Goal: Task Accomplishment & Management: Manage account settings

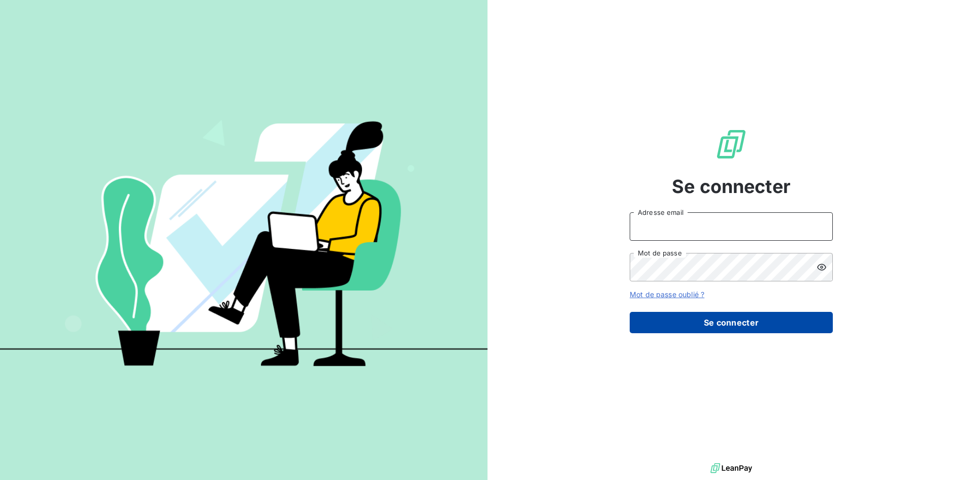
type input "[EMAIL_ADDRESS][DOMAIN_NAME]"
click at [678, 325] on button "Se connecter" at bounding box center [731, 322] width 203 height 21
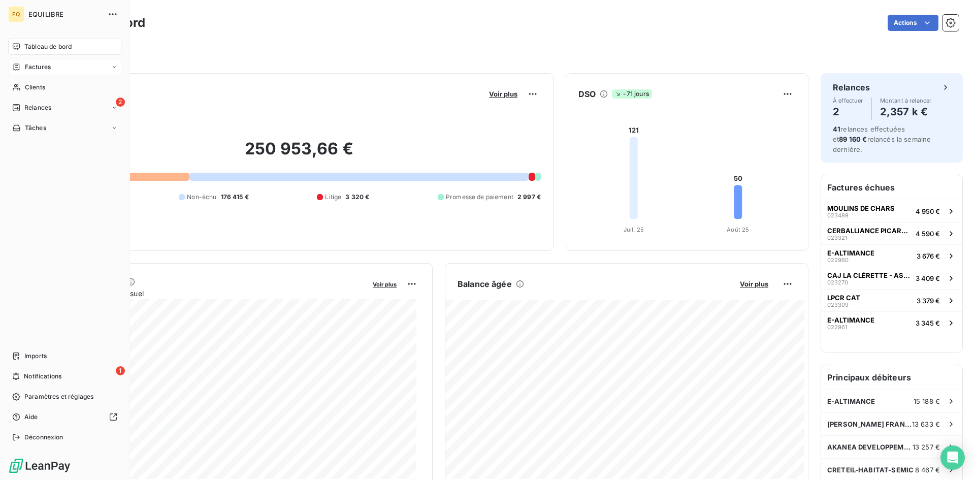
click at [16, 66] on icon at bounding box center [16, 67] width 9 height 8
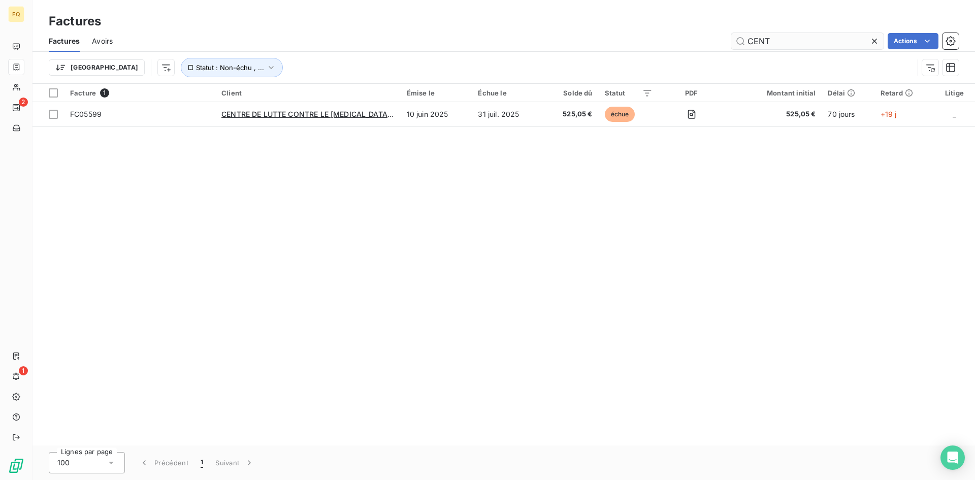
click at [806, 44] on input "CENT" at bounding box center [807, 41] width 152 height 16
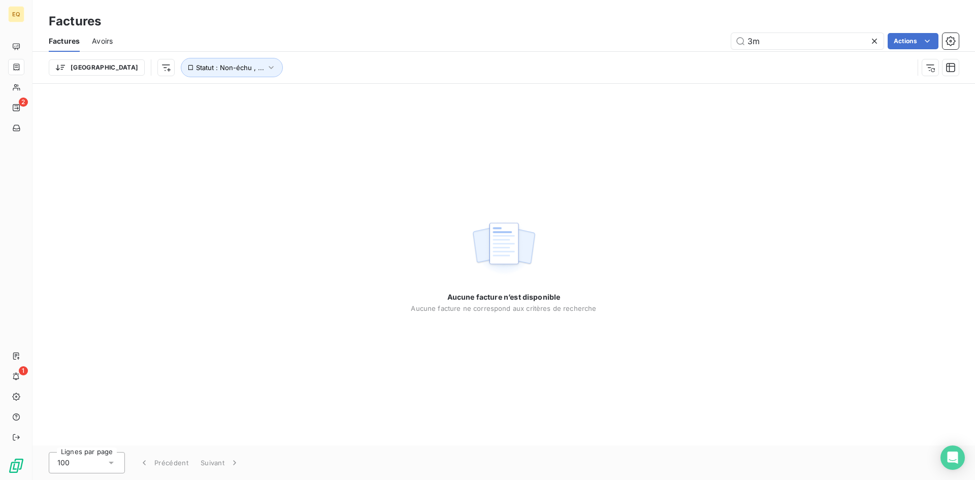
type input "3"
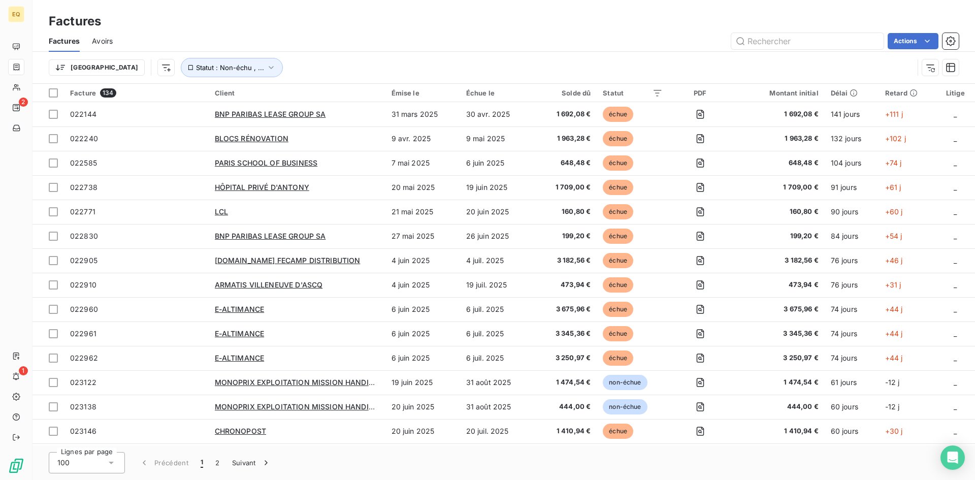
click at [837, 29] on div "Factures" at bounding box center [504, 21] width 943 height 18
click at [830, 39] on input "text" at bounding box center [807, 41] width 152 height 16
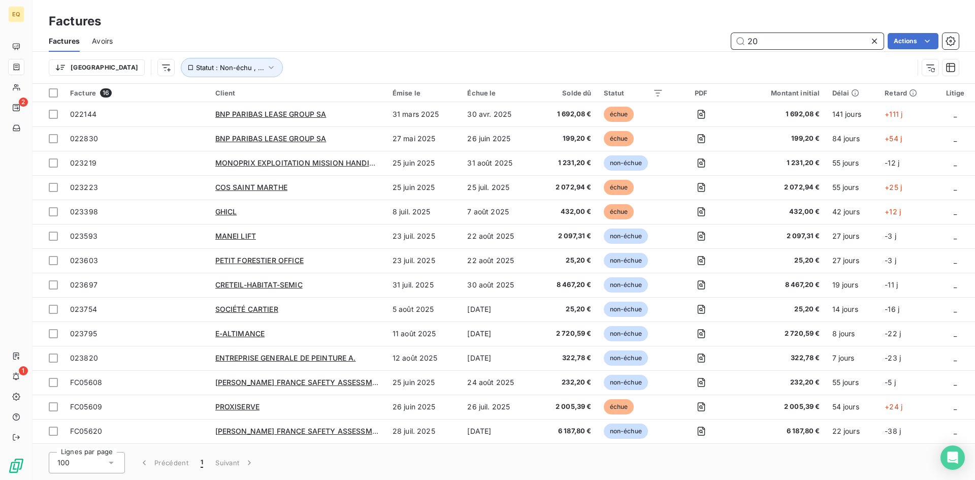
type input "20"
